Goal: Task Accomplishment & Management: Manage account settings

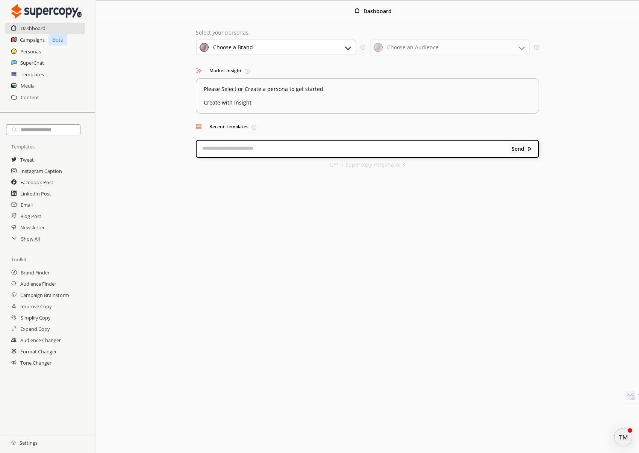
click at [29, 441] on h2 "Settings" at bounding box center [24, 442] width 49 height 15
